Goal: Task Accomplishment & Management: Manage account settings

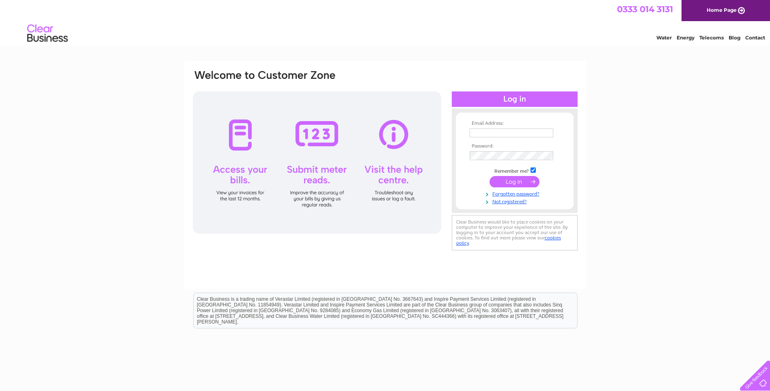
type input "[PERSON_NAME][EMAIL_ADDRESS][DOMAIN_NAME]"
click at [524, 180] on input "submit" at bounding box center [515, 181] width 50 height 11
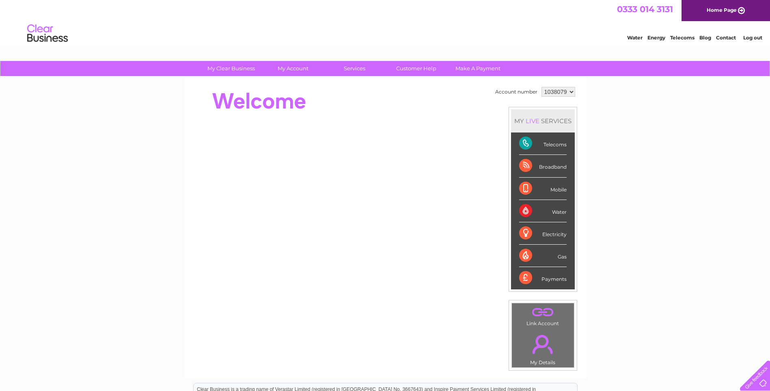
click at [555, 166] on div "Broadband" at bounding box center [542, 166] width 47 height 22
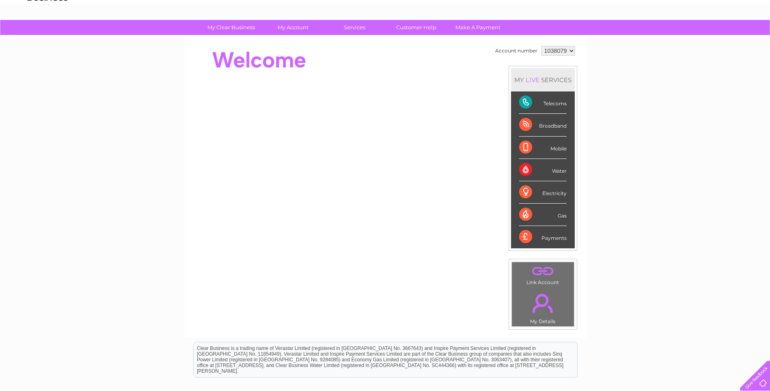
scroll to position [41, 0]
click at [523, 125] on div "Broadband" at bounding box center [542, 125] width 47 height 22
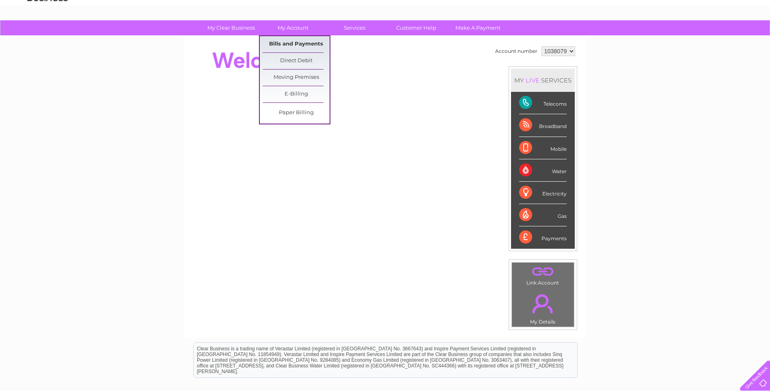
click at [293, 43] on link "Bills and Payments" at bounding box center [296, 44] width 67 height 16
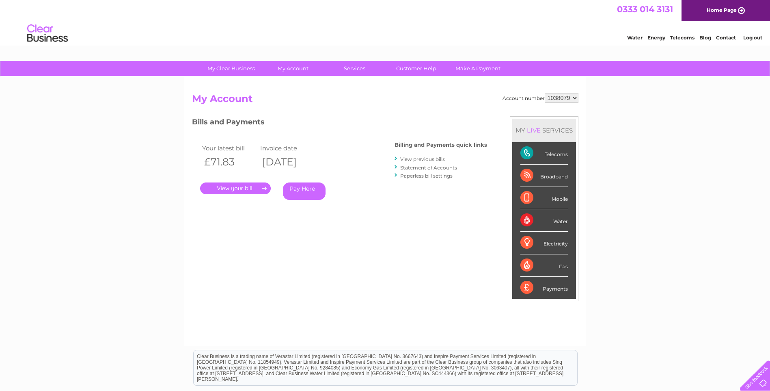
click at [441, 158] on link "View previous bills" at bounding box center [422, 159] width 45 height 6
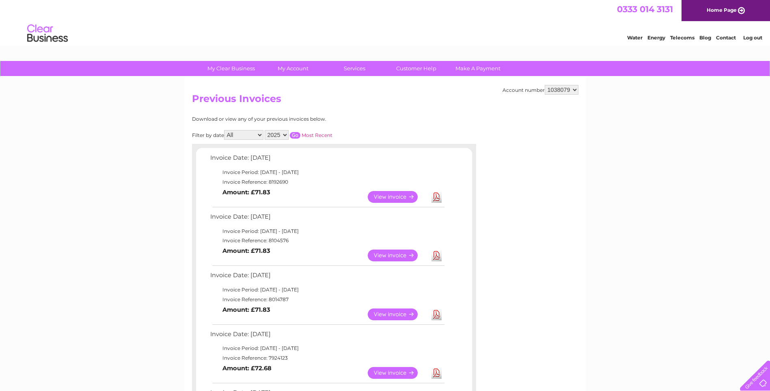
click at [434, 254] on link "Download" at bounding box center [437, 255] width 10 height 12
